Goal: Task Accomplishment & Management: Manage account settings

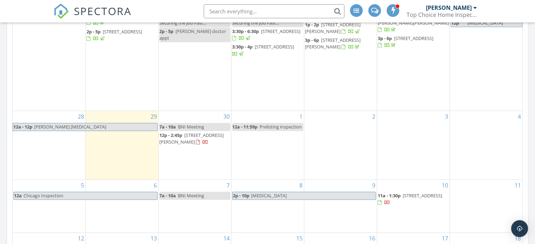
scroll to position [686, 546]
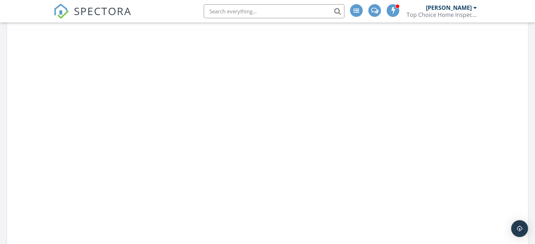
scroll to position [686, 546]
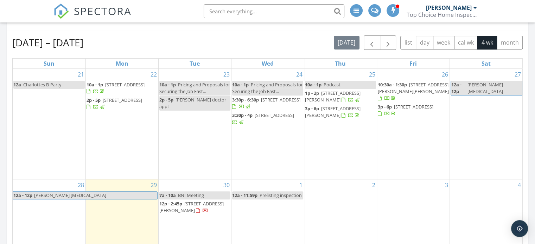
click at [342, 205] on div "2" at bounding box center [340, 214] width 72 height 69
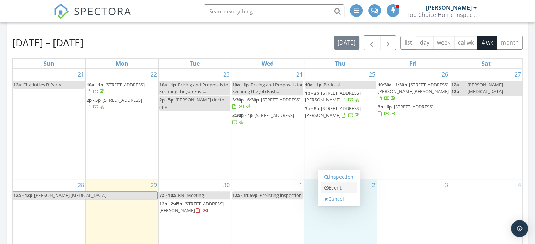
click at [345, 188] on link "Event" at bounding box center [339, 187] width 36 height 11
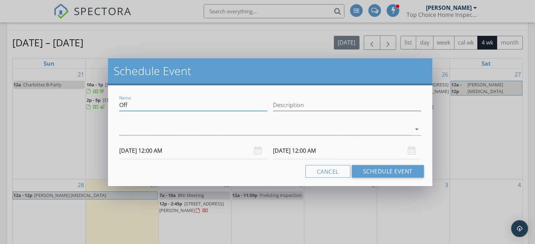
drag, startPoint x: 151, startPoint y: 105, endPoint x: 101, endPoint y: 103, distance: 50.0
click at [101, 103] on div "Schedule Event Name Off Description arrow_drop_down [DATE] 12:00 AM [DATE] 12:0…" at bounding box center [267, 122] width 535 height 244
click at [132, 135] on div "arrow_drop_down" at bounding box center [270, 130] width 302 height 12
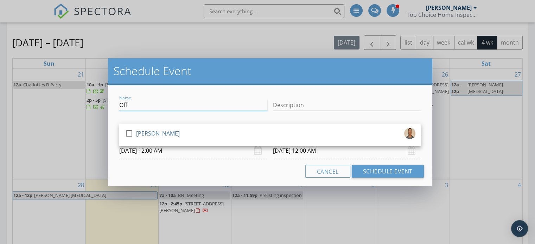
drag, startPoint x: 131, startPoint y: 104, endPoint x: 116, endPoint y: 98, distance: 16.3
click at [116, 102] on div "Name Off" at bounding box center [193, 106] width 154 height 24
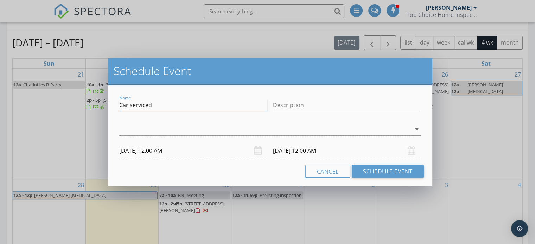
type input "Car serviced"
click at [139, 134] on div at bounding box center [265, 130] width 292 height 12
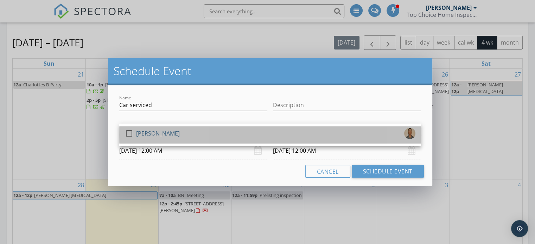
click at [143, 133] on div "[PERSON_NAME]" at bounding box center [158, 133] width 44 height 11
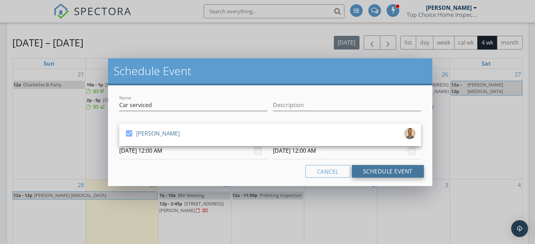
click at [384, 172] on button "Schedule Event" at bounding box center [388, 171] width 72 height 13
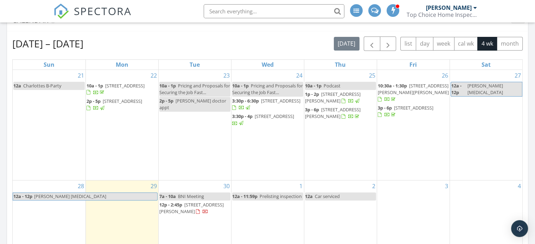
scroll to position [248, 0]
click at [481, 83] on span "[PERSON_NAME] [MEDICAL_DATA]" at bounding box center [485, 88] width 36 height 13
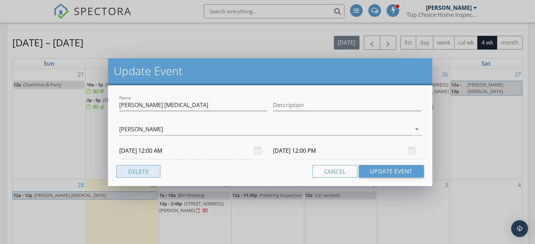
click at [146, 172] on button "Delete" at bounding box center [138, 171] width 44 height 13
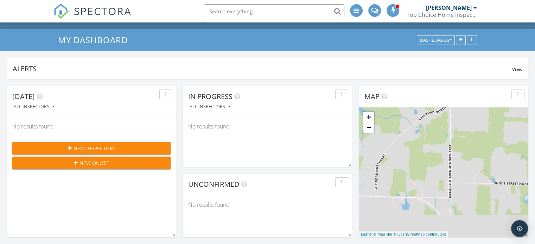
scroll to position [0, 0]
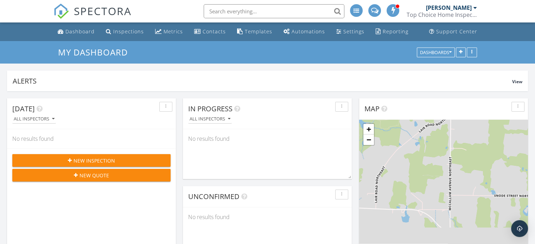
click at [449, 14] on div "Top Choice Home Inspections, LLC" at bounding box center [441, 14] width 70 height 7
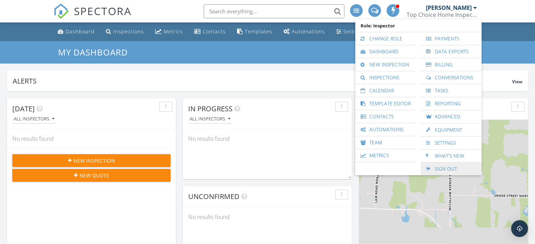
click at [445, 166] on link "Sign Out" at bounding box center [451, 169] width 54 height 13
